Goal: Task Accomplishment & Management: Use online tool/utility

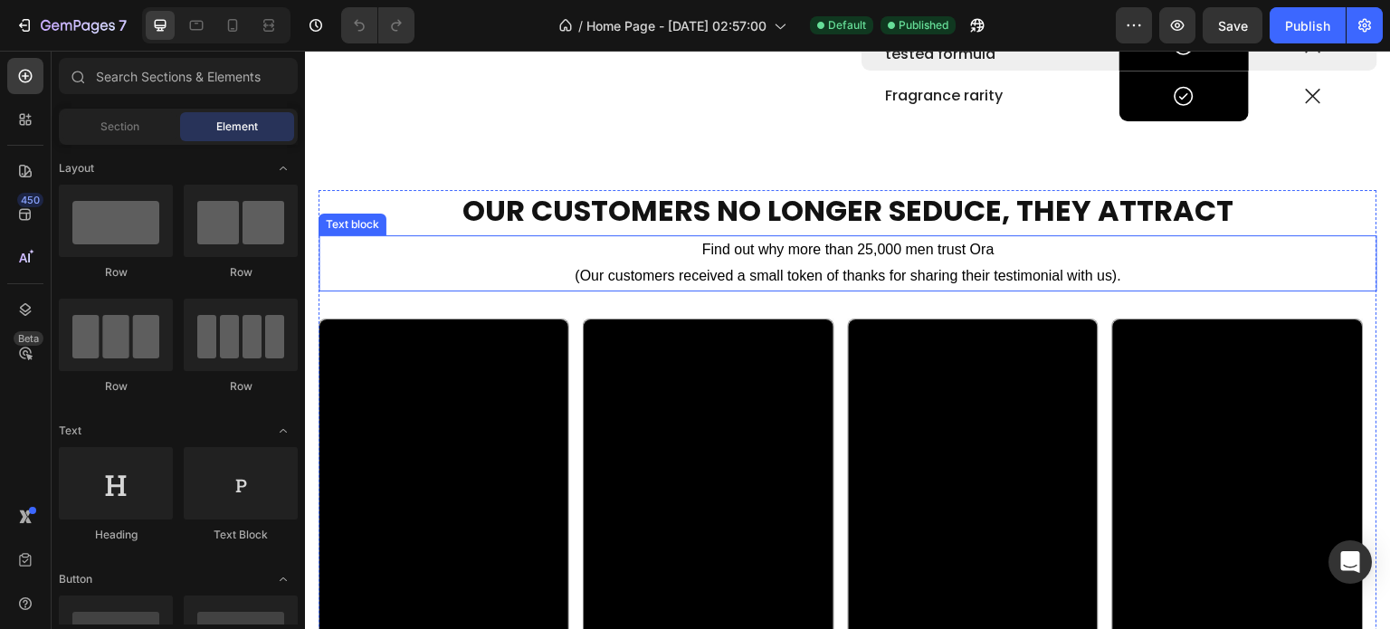
scroll to position [2081, 0]
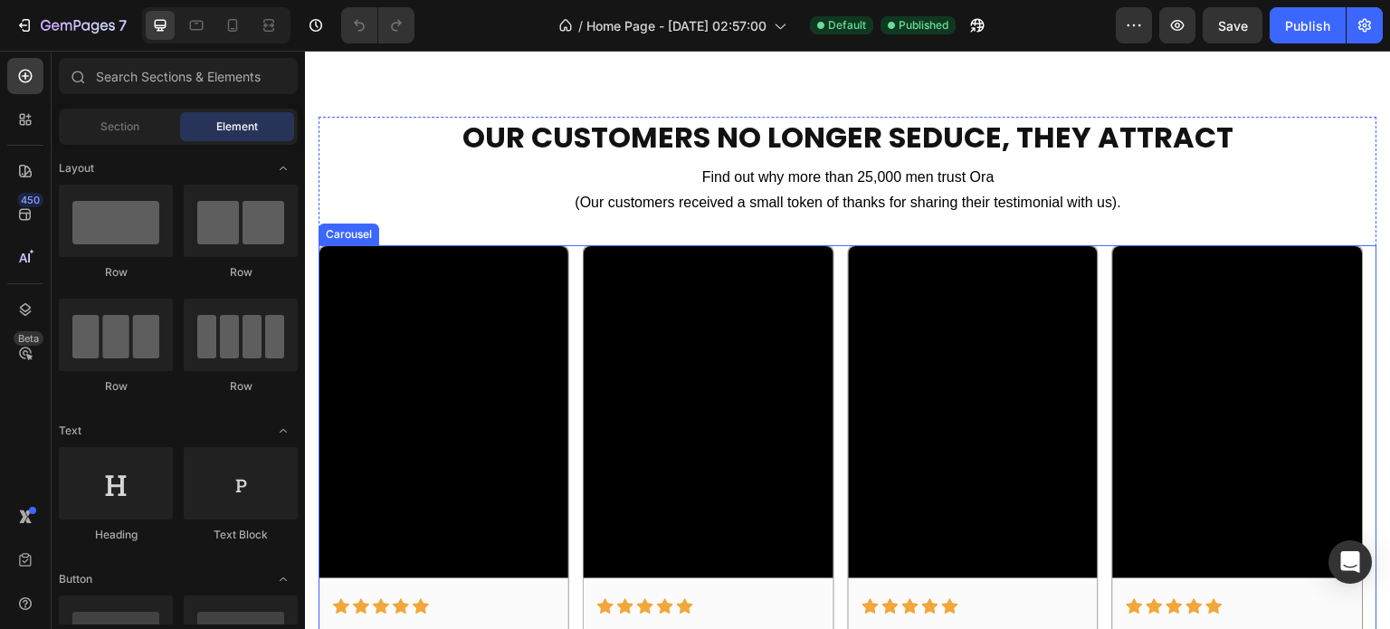
click at [839, 250] on div "Video Icon Icon Icon Icon Icon Row Gave me a boost right away Text block “Hones…" at bounding box center [847, 573] width 1059 height 657
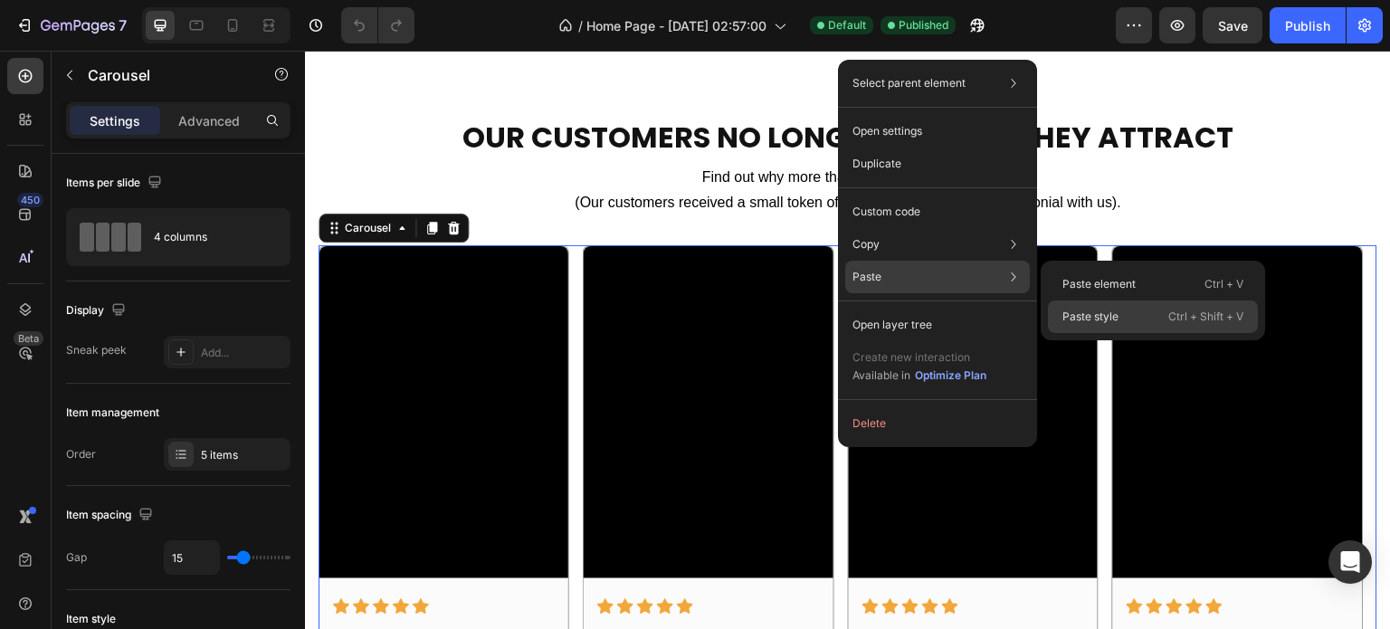
click at [1086, 309] on p "Paste style" at bounding box center [1090, 317] width 56 height 16
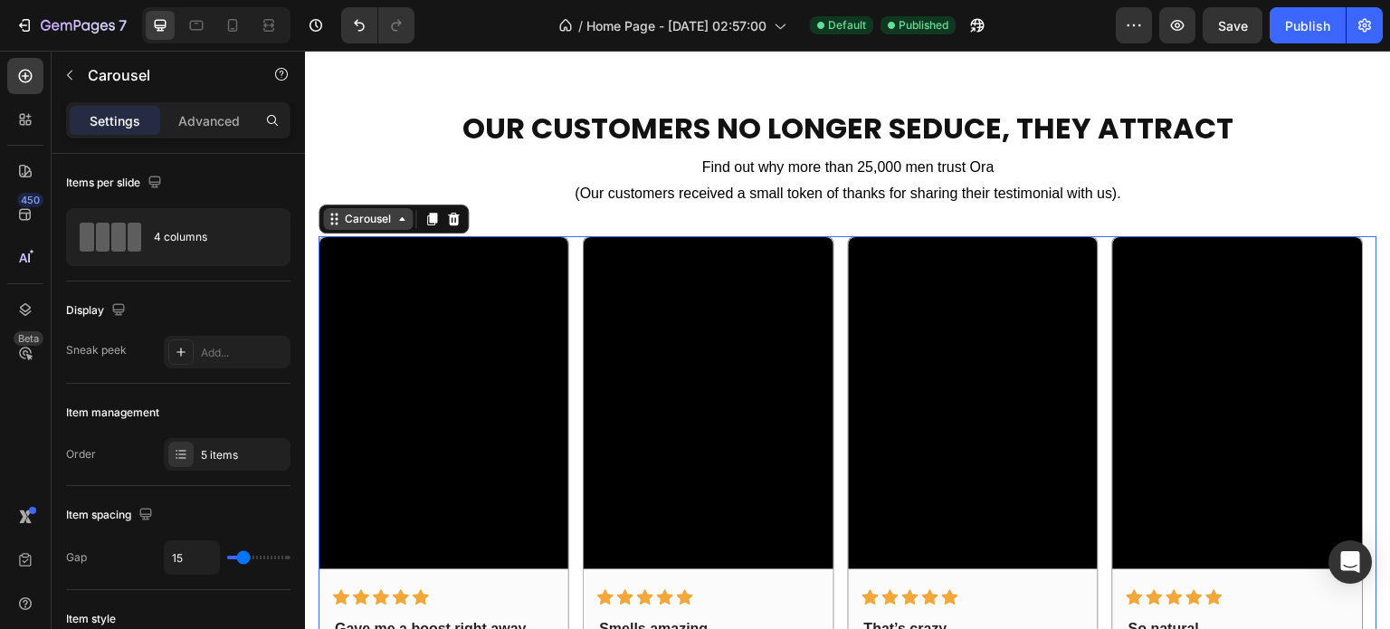
click at [368, 227] on div "Carousel" at bounding box center [368, 219] width 90 height 22
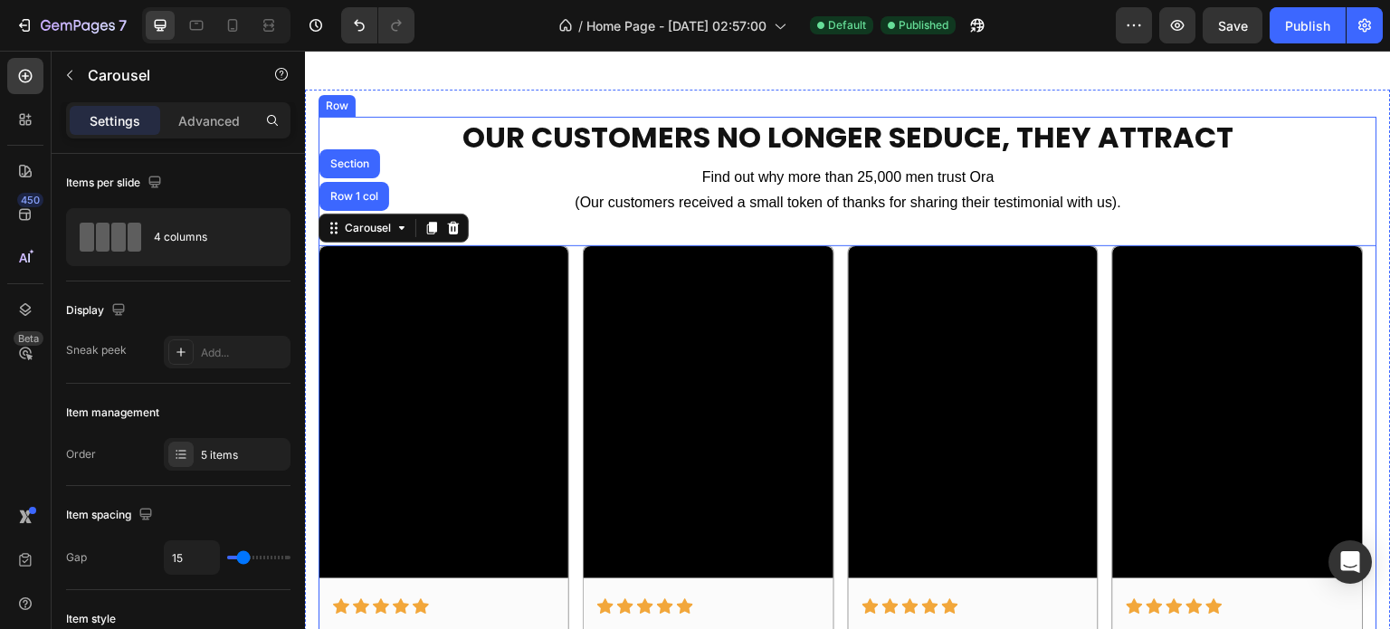
click at [551, 223] on div "OUR CUSTOMERS NO LONGER SEDUCE, THEY ATTRACT Heading Find out why more than 25,…" at bounding box center [847, 510] width 1059 height 786
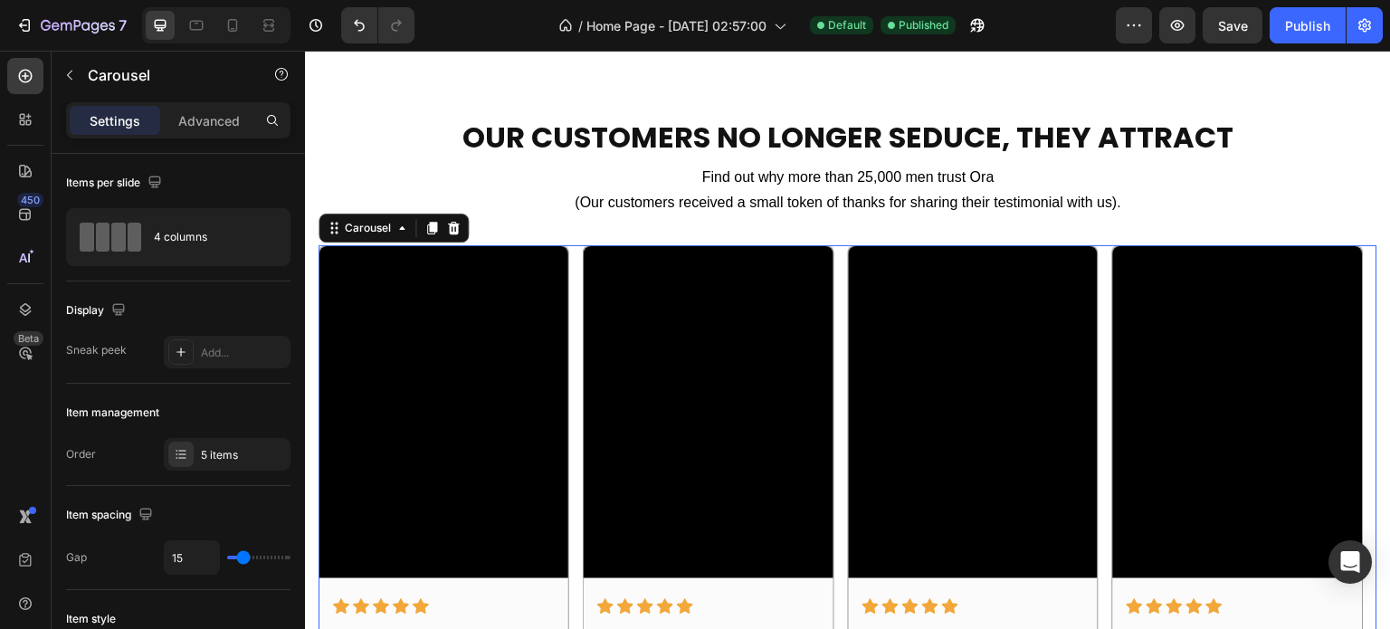
click at [581, 267] on div "Video Icon Icon Icon Icon Icon Row Gave me a boost right away Text block “Hones…" at bounding box center [847, 573] width 1059 height 657
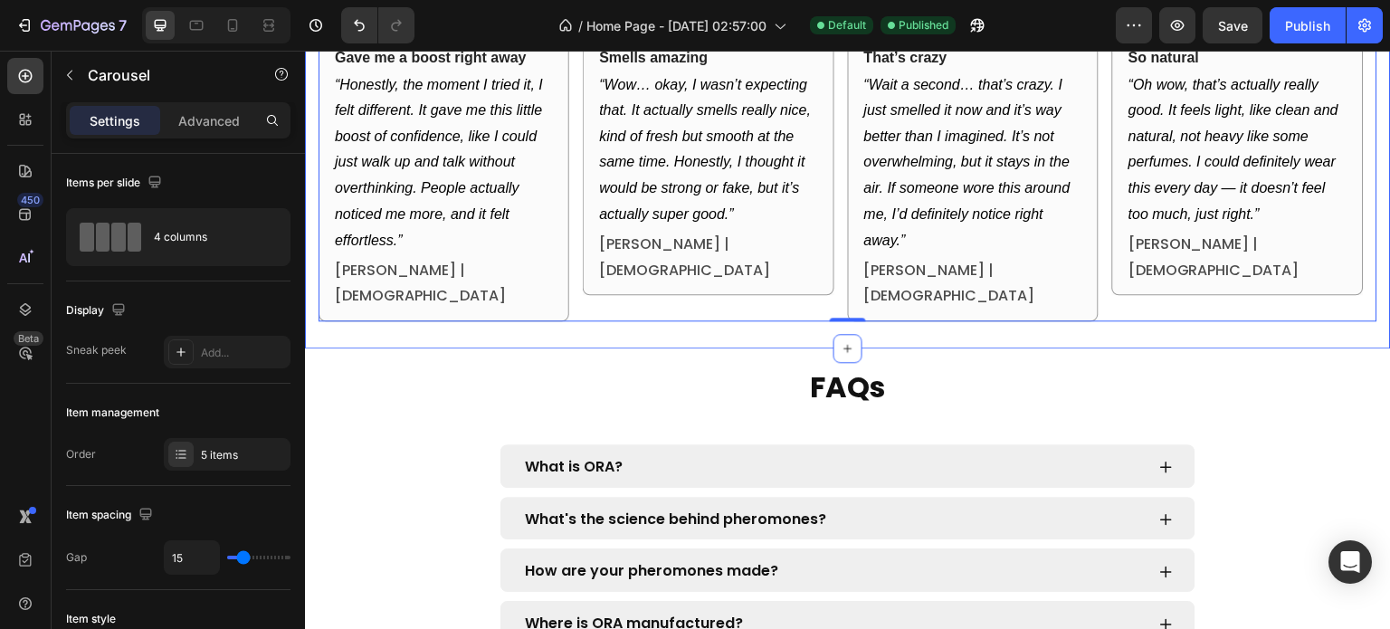
scroll to position [2533, 0]
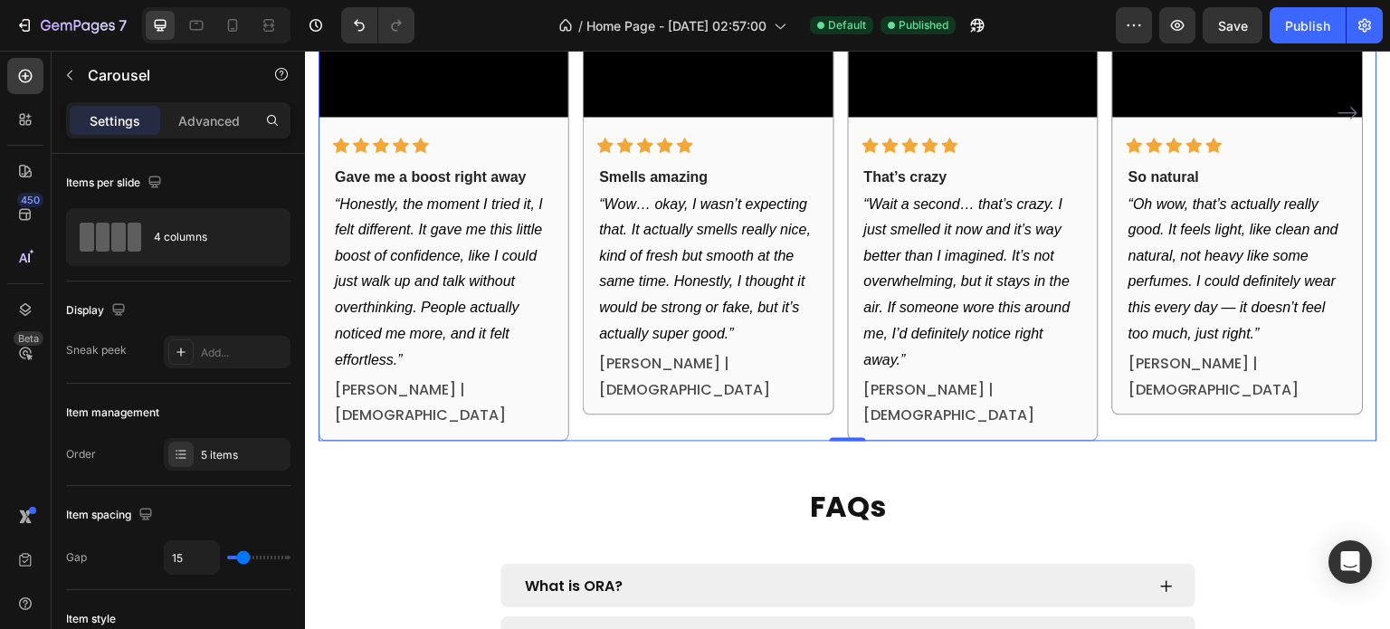
click at [577, 233] on div "Video Icon Icon Icon Icon Icon Row Gave me a boost right away Text block “Hones…" at bounding box center [847, 112] width 1059 height 657
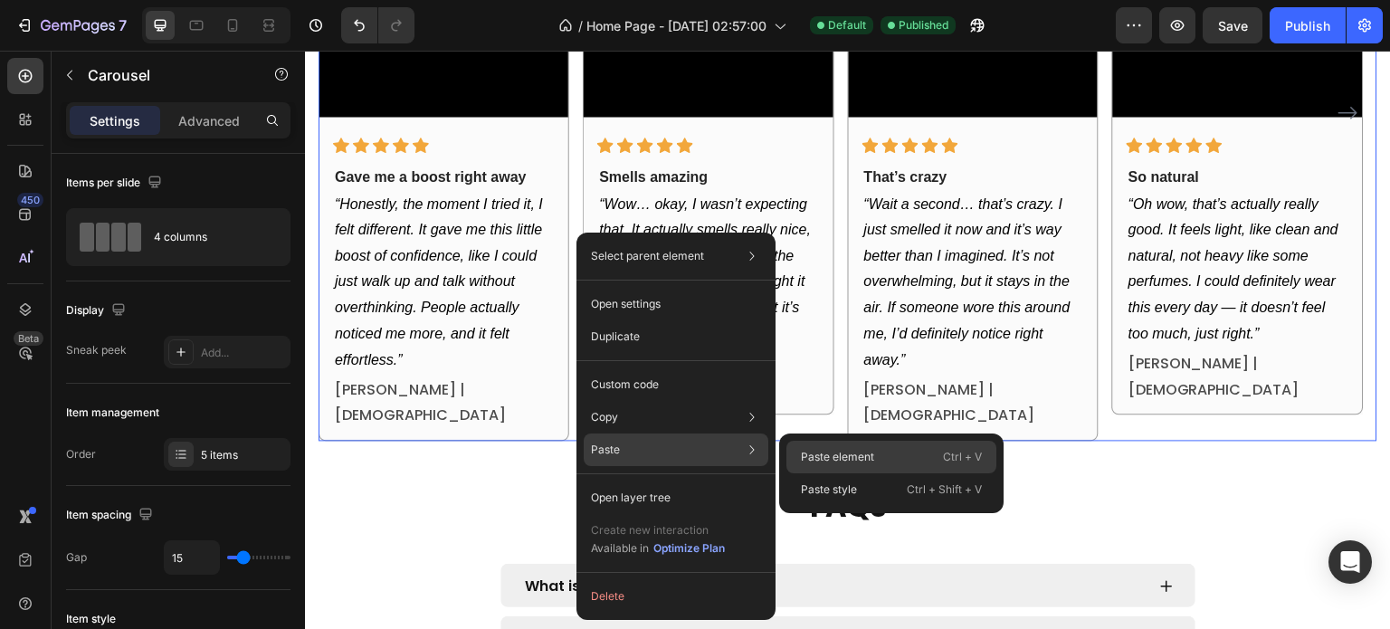
click at [808, 455] on p "Paste element" at bounding box center [837, 457] width 73 height 16
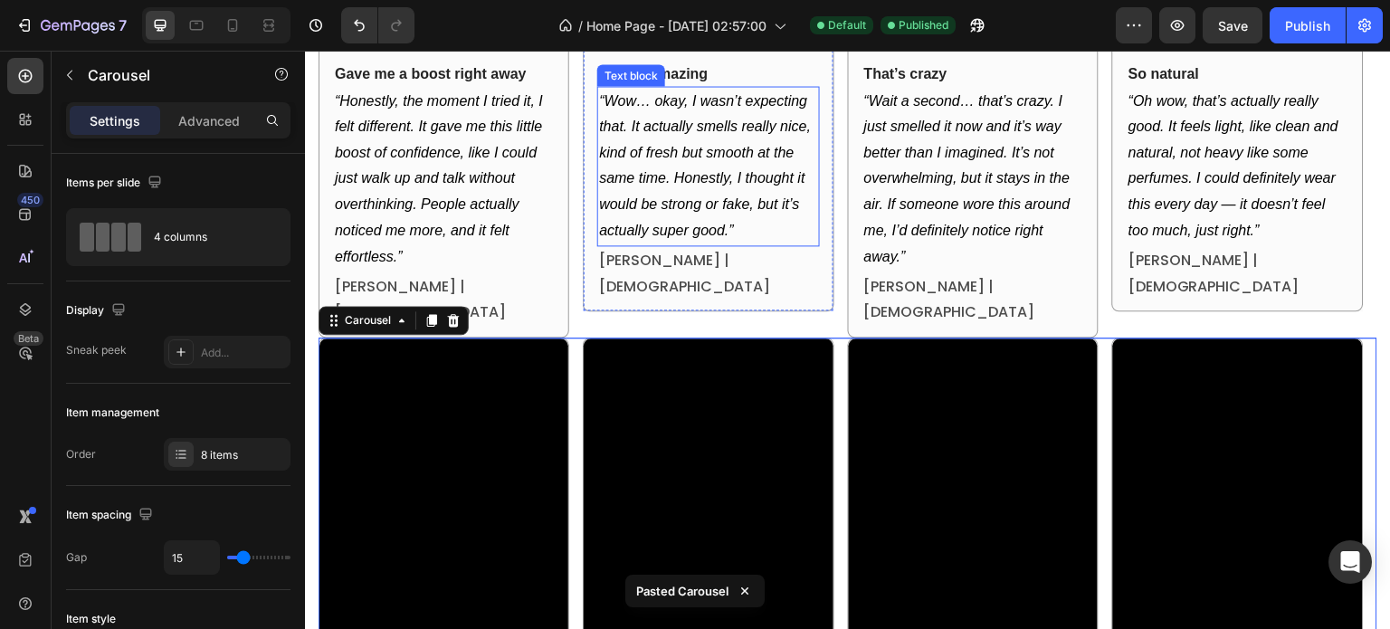
scroll to position [2562, 0]
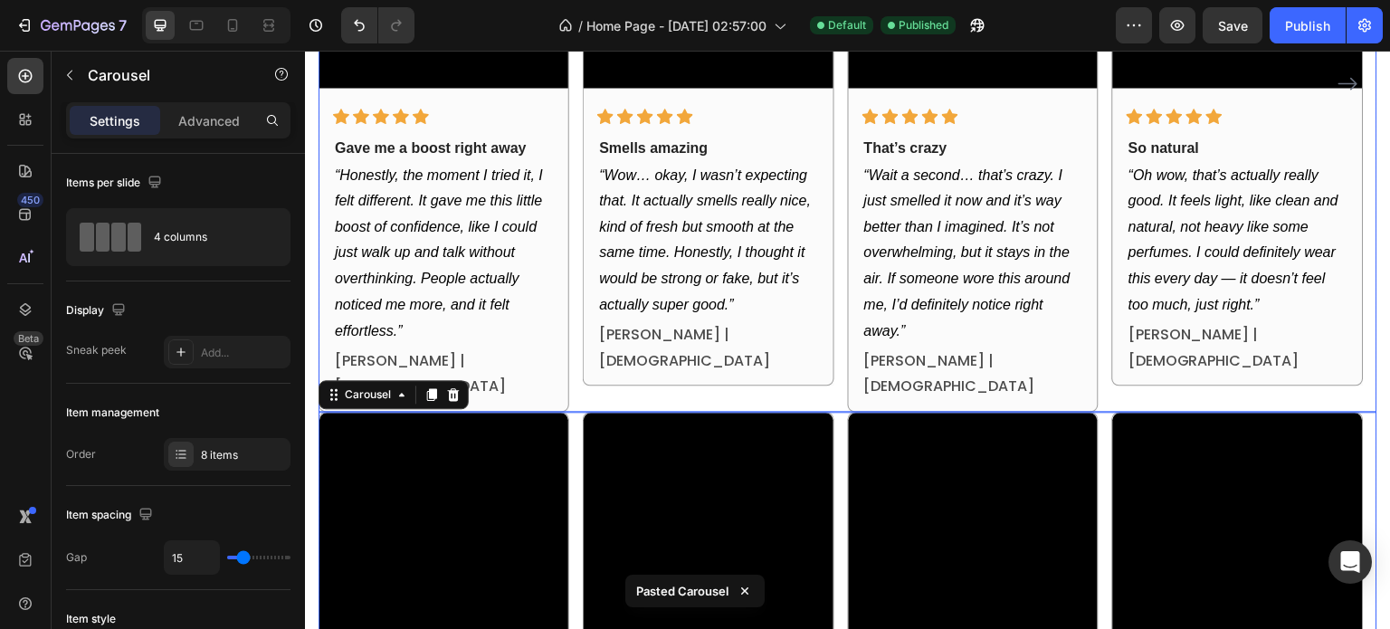
click at [841, 240] on div "Video Icon Icon Icon Icon Icon Row Gave me a boost right away Text block “Hones…" at bounding box center [847, 83] width 1059 height 657
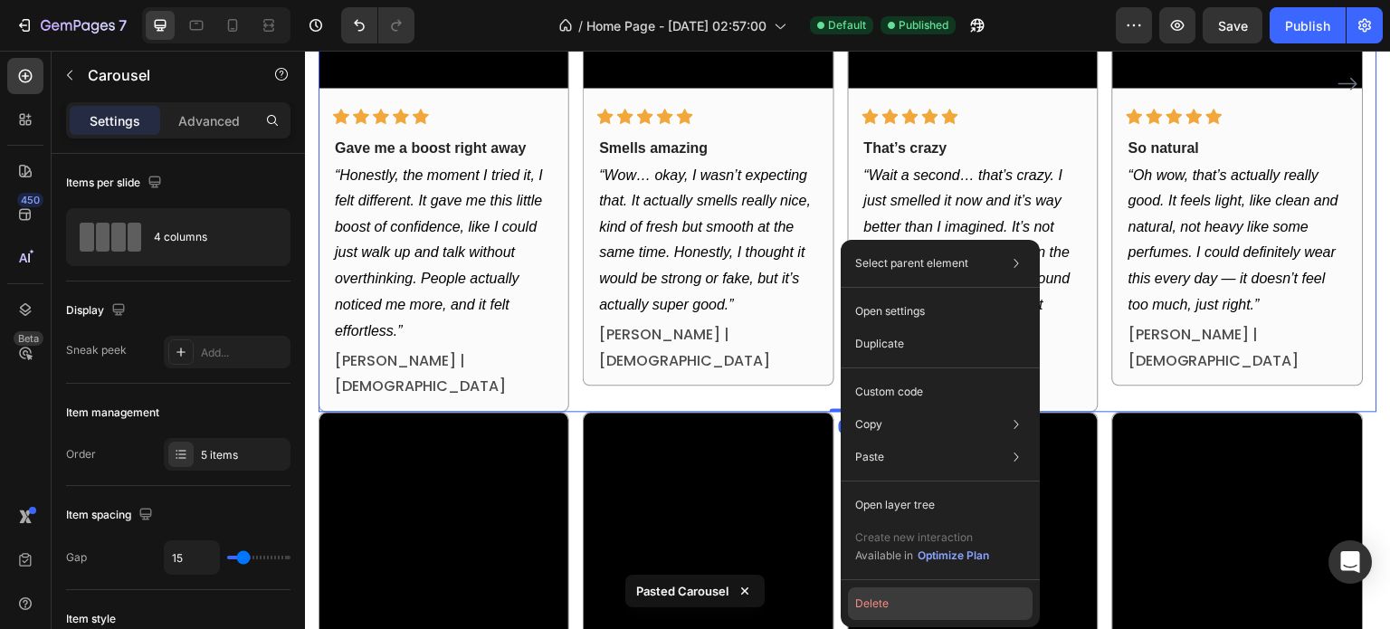
click at [876, 611] on button "Delete" at bounding box center [940, 603] width 185 height 33
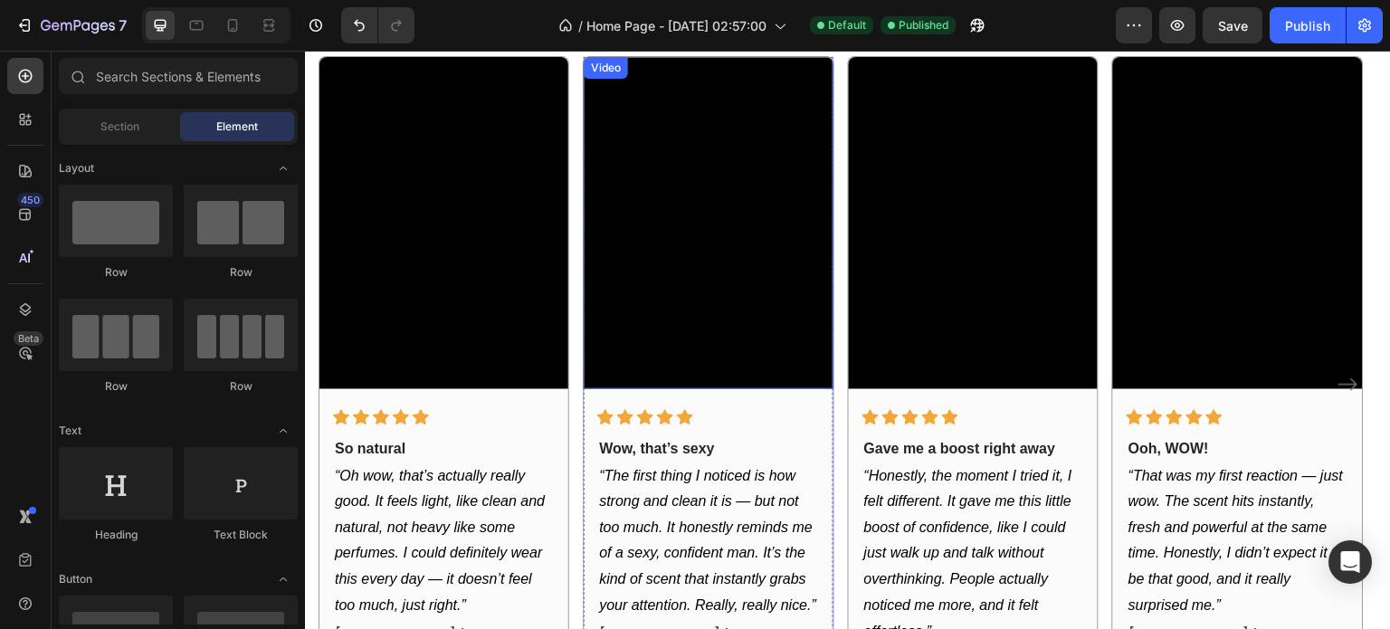
scroll to position [2383, 0]
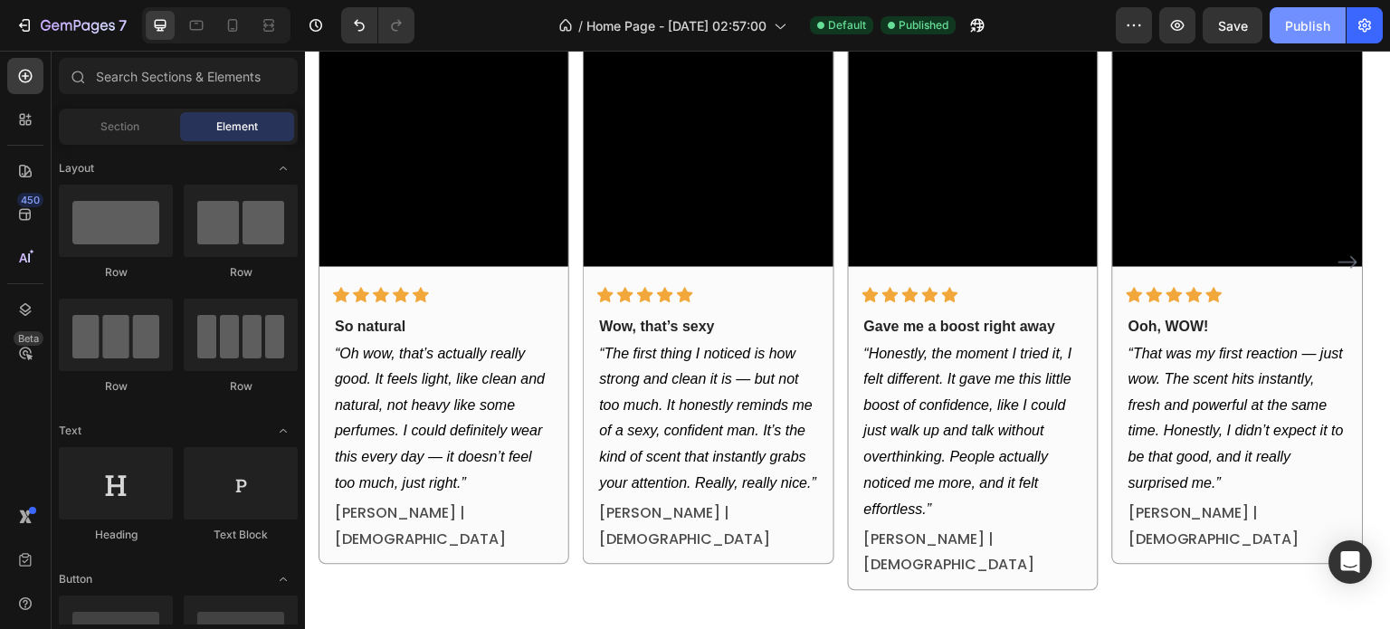
click at [1327, 21] on div "Publish" at bounding box center [1307, 25] width 45 height 19
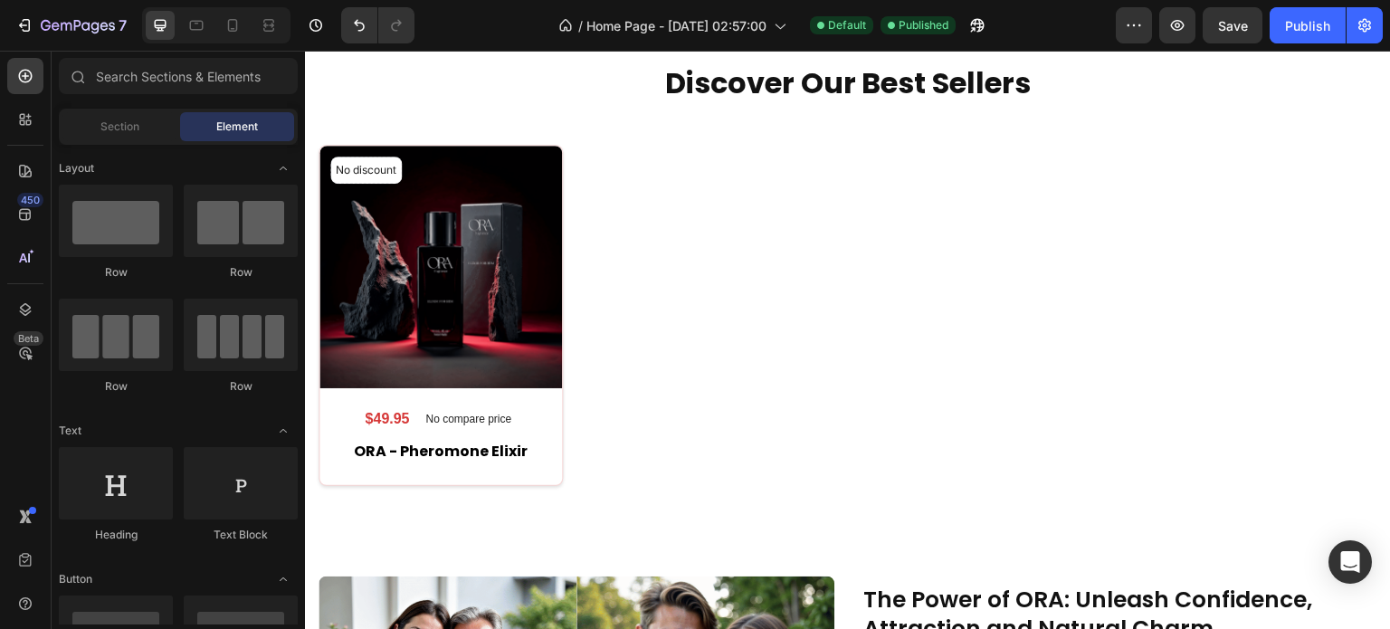
scroll to position [483, 0]
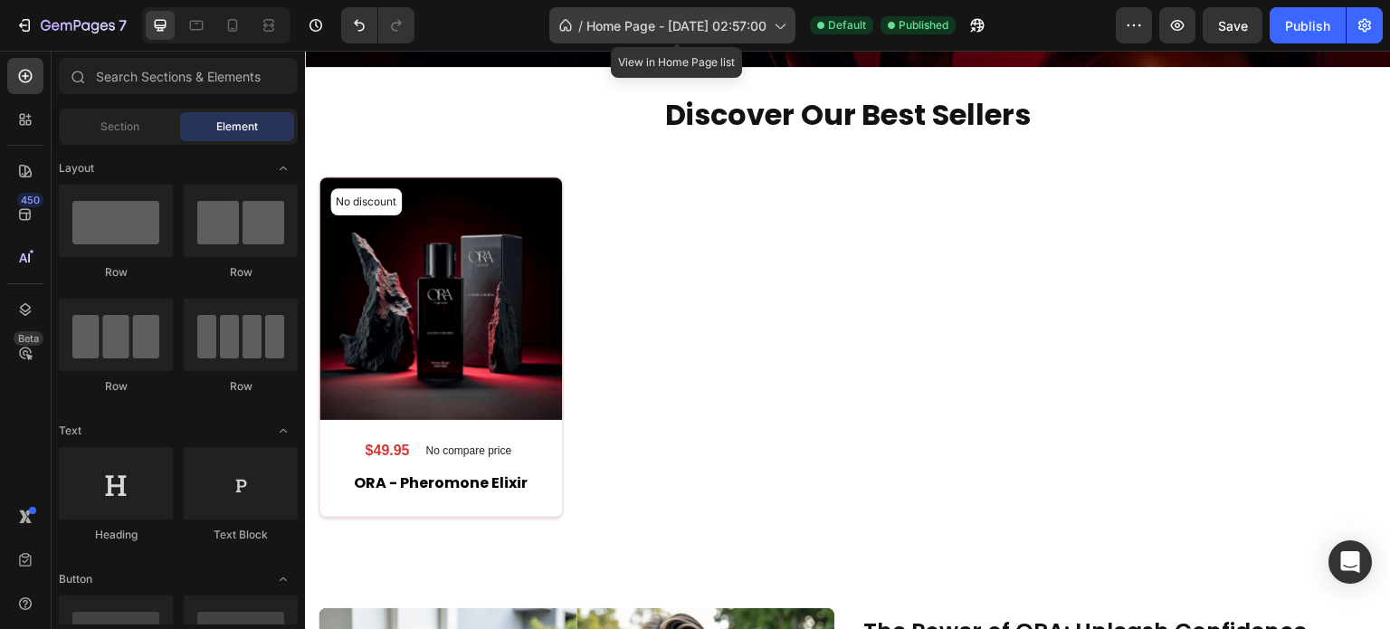
click at [604, 33] on span "Home Page - [DATE] 02:57:00" at bounding box center [676, 25] width 180 height 19
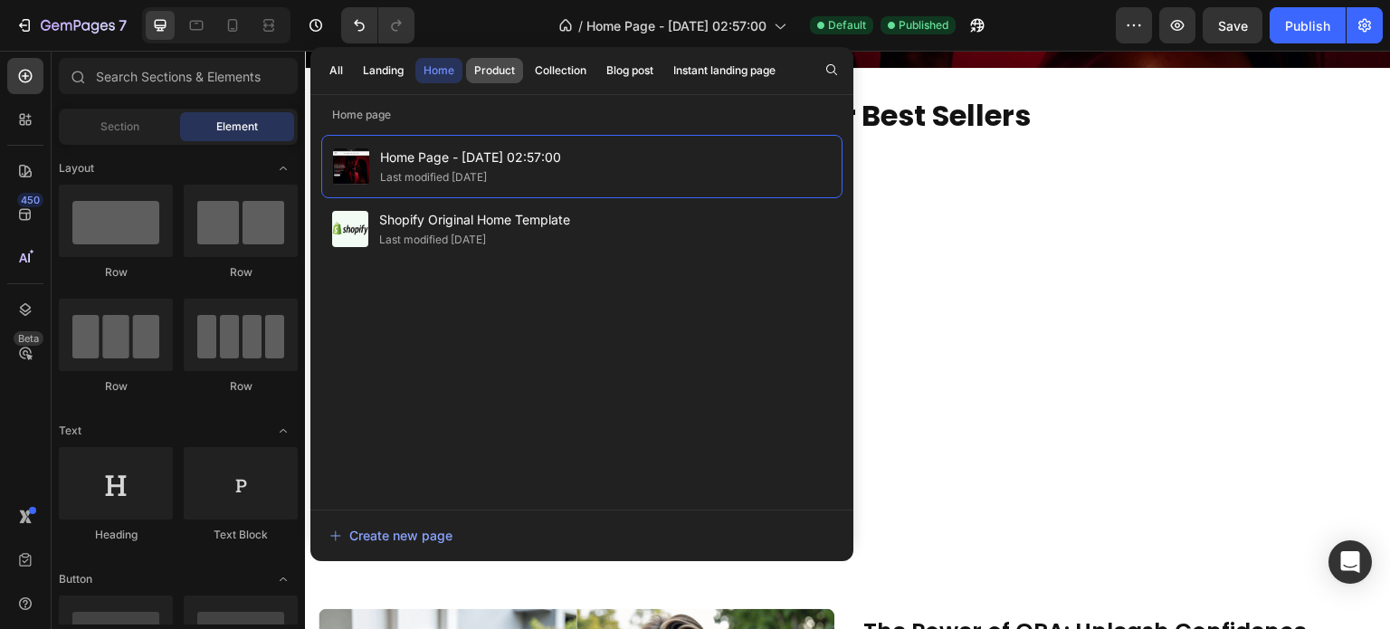
click at [496, 77] on div "Product" at bounding box center [494, 70] width 41 height 16
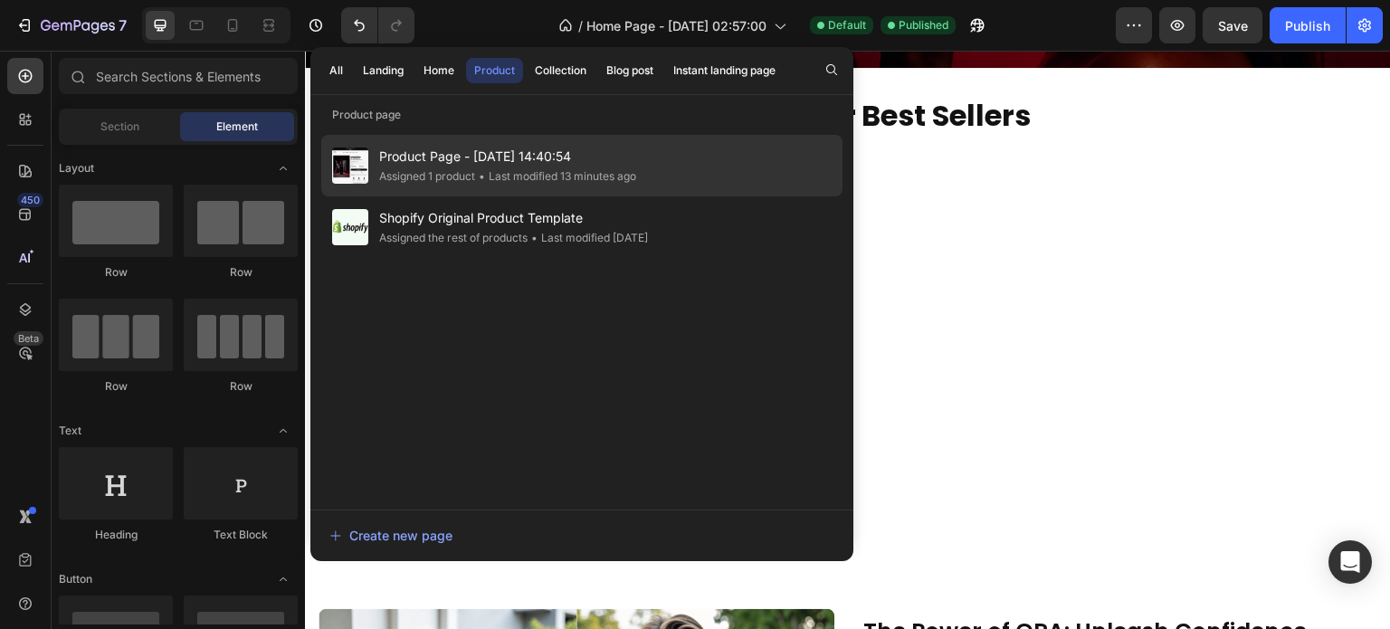
click at [470, 156] on span "Product Page - [DATE] 14:40:54" at bounding box center [507, 157] width 257 height 22
